Goal: Find specific page/section: Find specific page/section

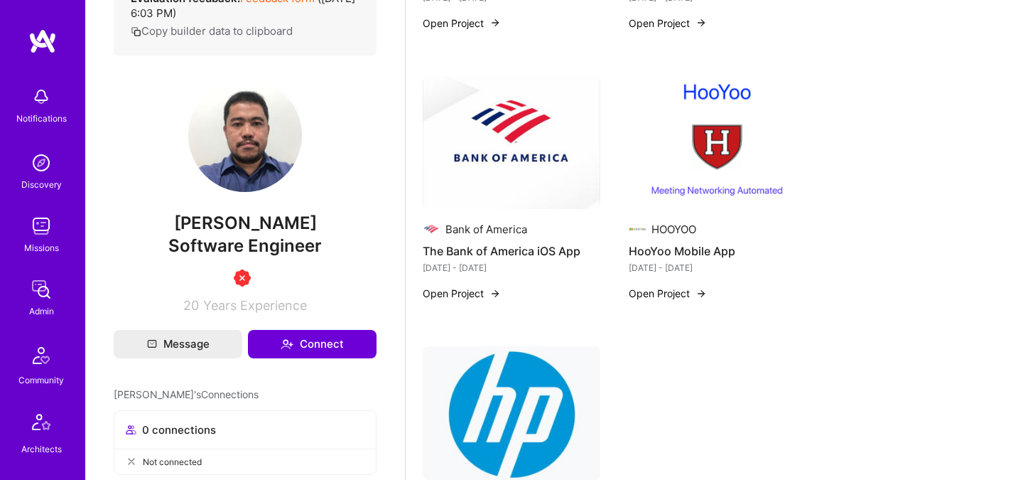
scroll to position [427, 0]
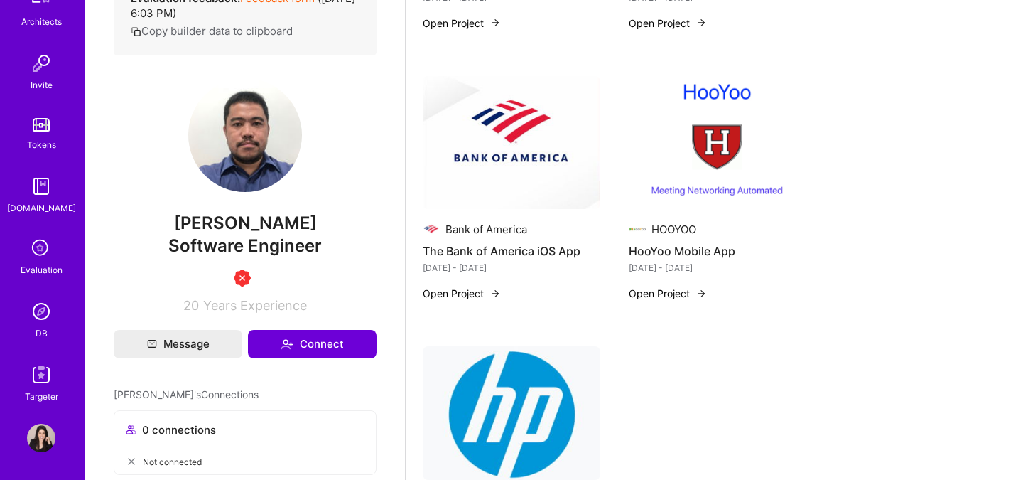
click at [40, 306] on img at bounding box center [41, 311] width 28 height 28
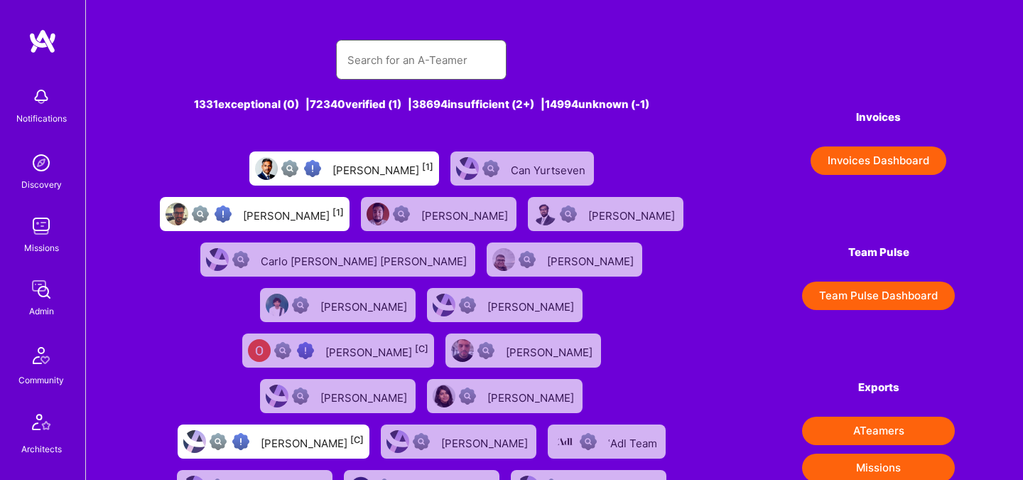
click at [433, 48] on input "text" at bounding box center [421, 60] width 148 height 36
paste input "[PERSON_NAME]"
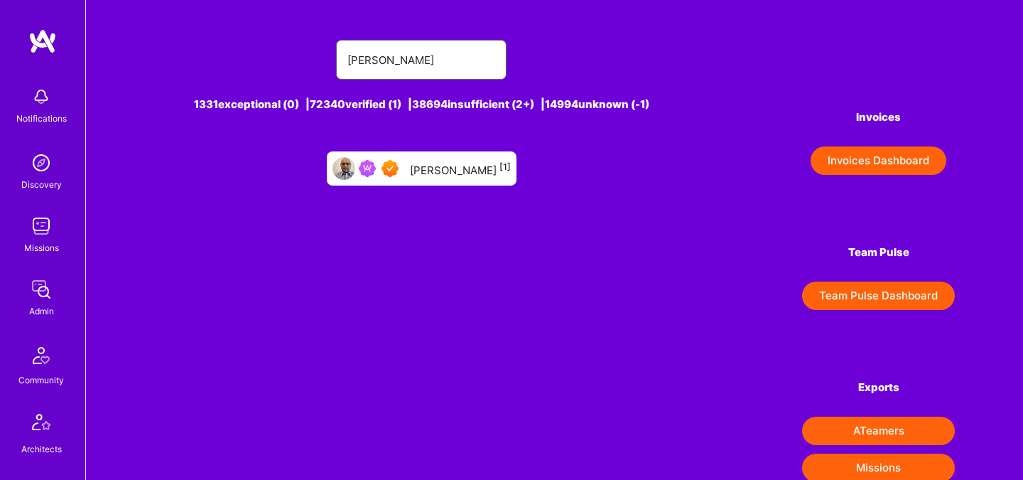
click at [386, 55] on input "[PERSON_NAME]" at bounding box center [421, 60] width 148 height 36
click at [384, 49] on input "[PERSON_NAME]" at bounding box center [421, 60] width 148 height 36
type input "[PERSON_NAME]"
